Goal: Transaction & Acquisition: Obtain resource

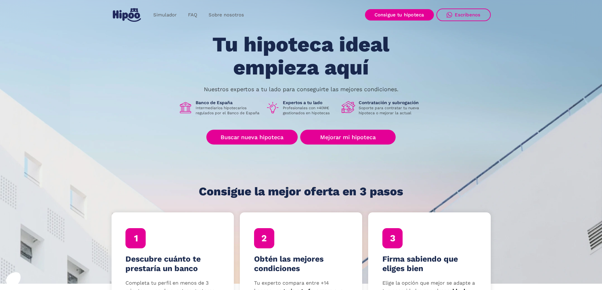
scroll to position [63, 0]
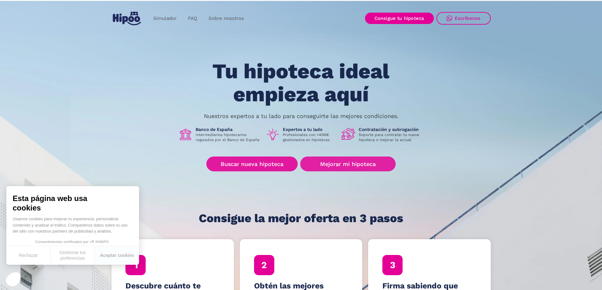
click at [262, 165] on link "Buscar nueva hipoteca" at bounding box center [251, 164] width 91 height 15
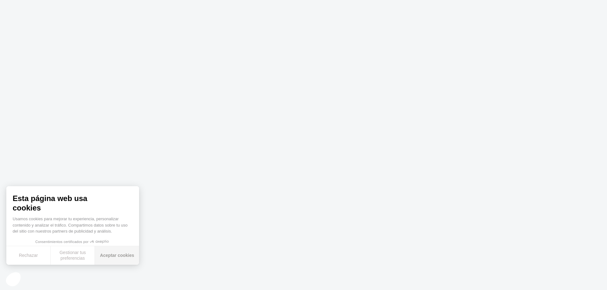
click at [117, 256] on button "Aceptar cookies" at bounding box center [117, 255] width 44 height 19
